Goal: Information Seeking & Learning: Learn about a topic

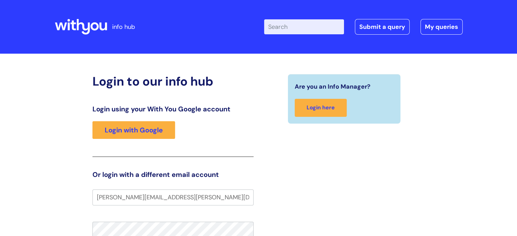
type input "macie.mcmillan@wearewithyou.org.uk"
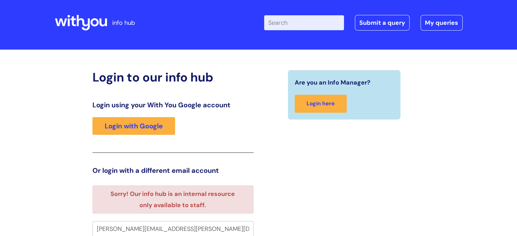
scroll to position [86, 0]
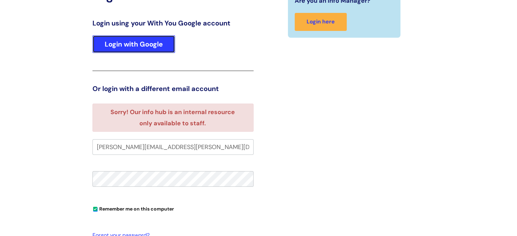
click at [164, 46] on link "Login with Google" at bounding box center [133, 44] width 83 height 18
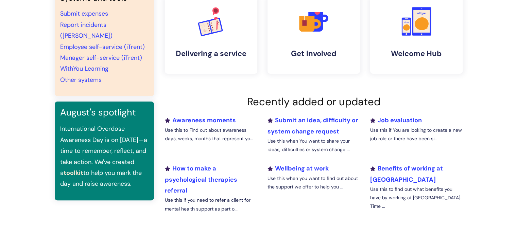
scroll to position [158, 0]
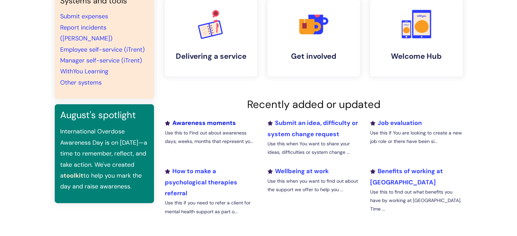
click at [214, 124] on link "Awareness moments" at bounding box center [200, 123] width 71 height 8
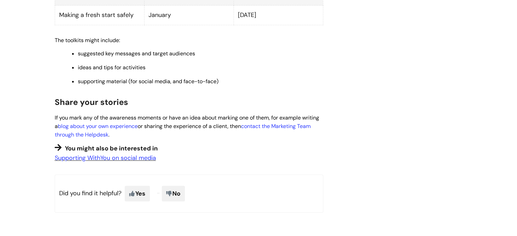
scroll to position [726, 0]
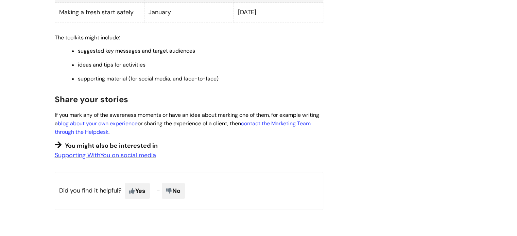
drag, startPoint x: 521, startPoint y: 2, endPoint x: 420, endPoint y: 87, distance: 132.4
